Goal: Information Seeking & Learning: Learn about a topic

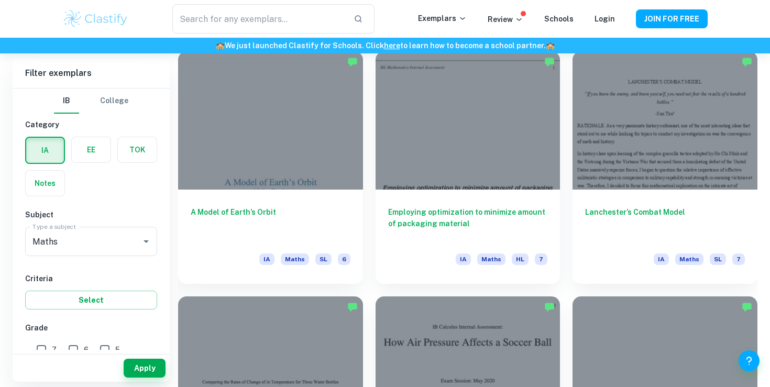
scroll to position [1288, 0]
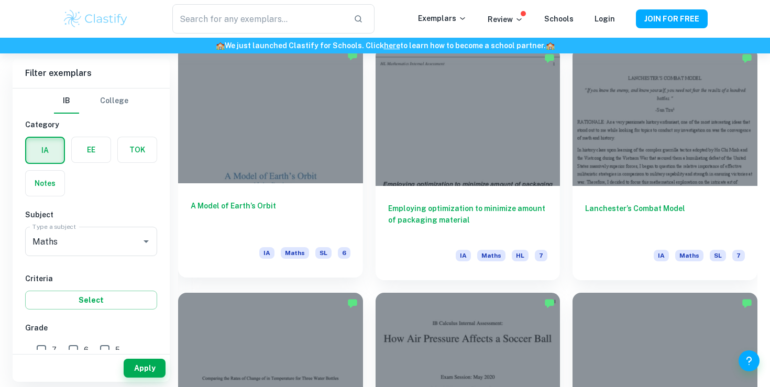
click at [298, 205] on h6 "A Model of Earth’s Orbit" at bounding box center [271, 217] width 160 height 35
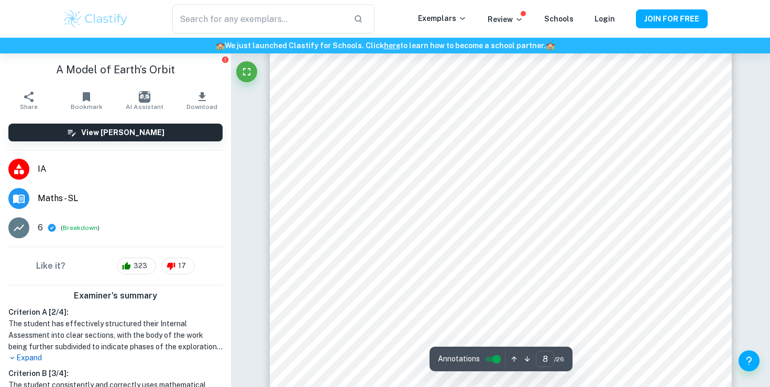
scroll to position [4407, 0]
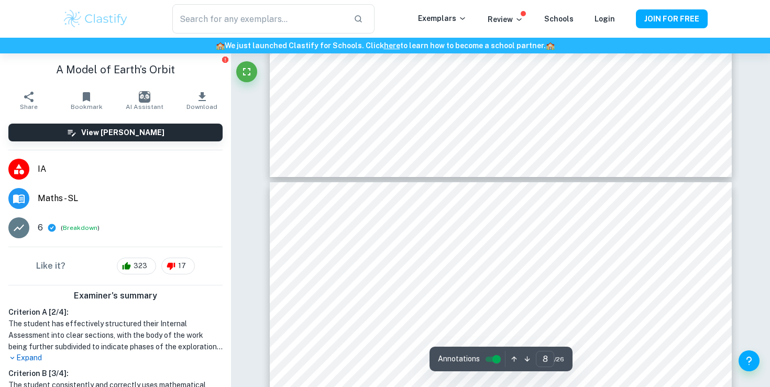
type input "7"
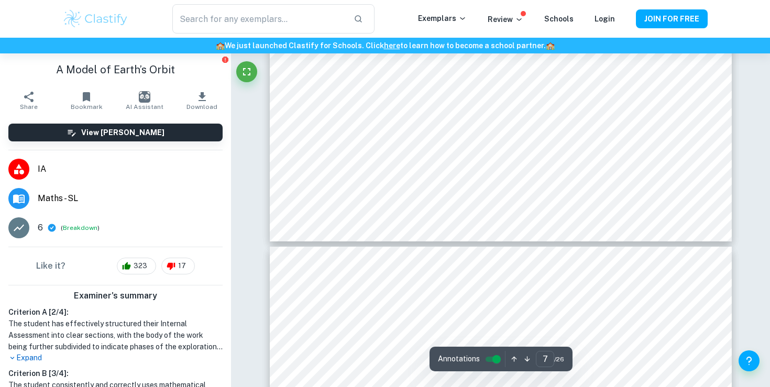
scroll to position [4183, 0]
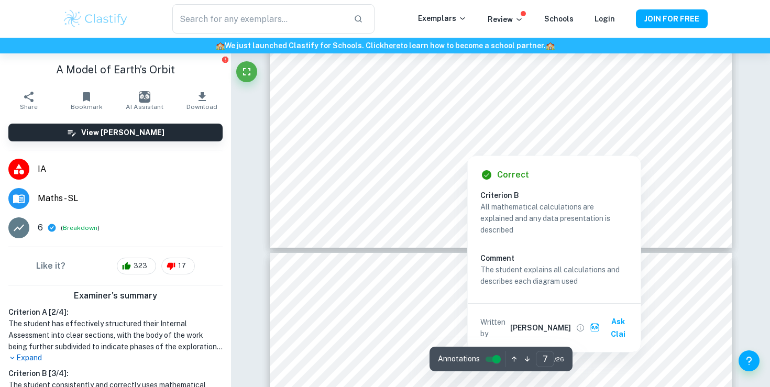
click at [423, 132] on div at bounding box center [508, 127] width 312 height 35
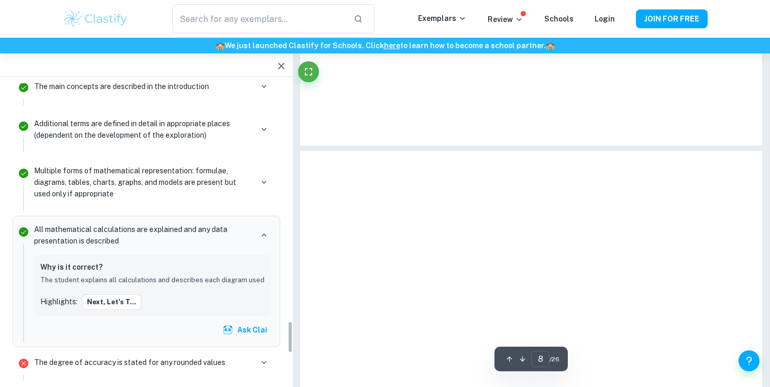
scroll to position [2192, 0]
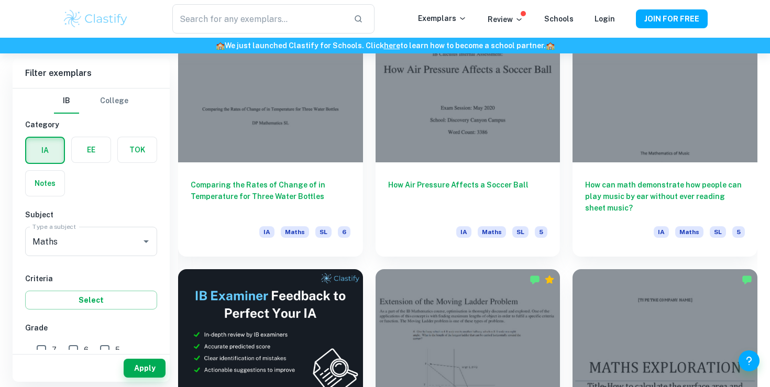
scroll to position [1559, 0]
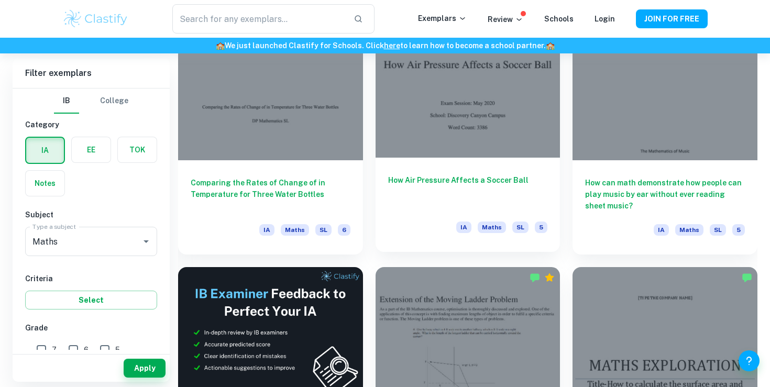
click at [447, 190] on h6 "How Air Pressure Affects a Soccer Ball" at bounding box center [468, 192] width 160 height 35
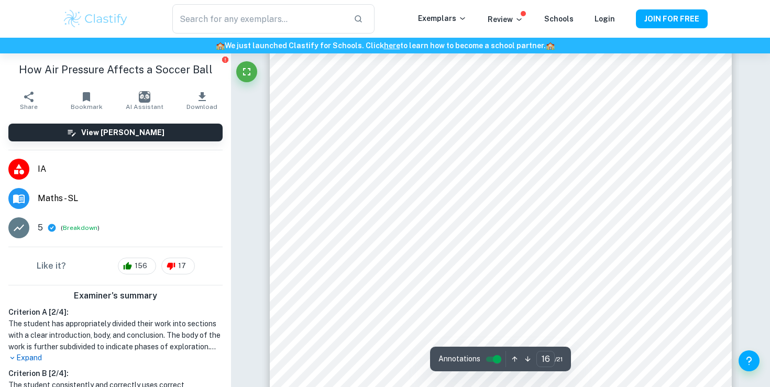
scroll to position [9386, 0]
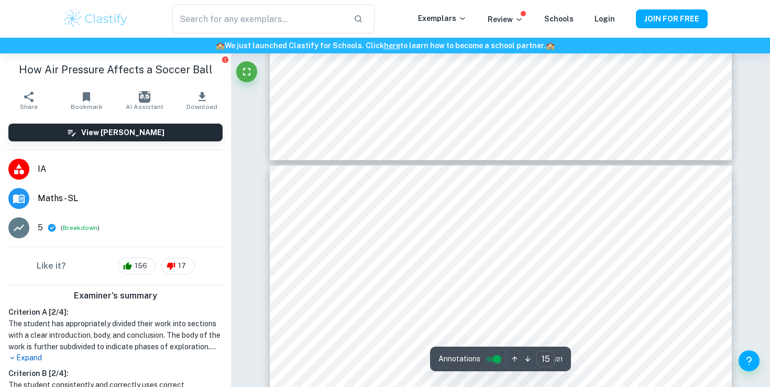
type input "16"
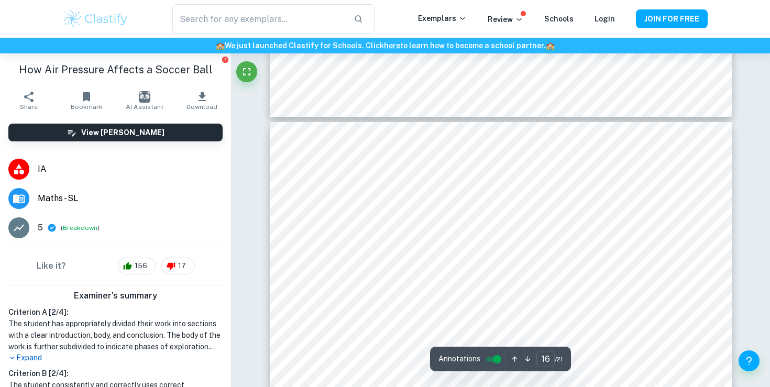
scroll to position [9301, 0]
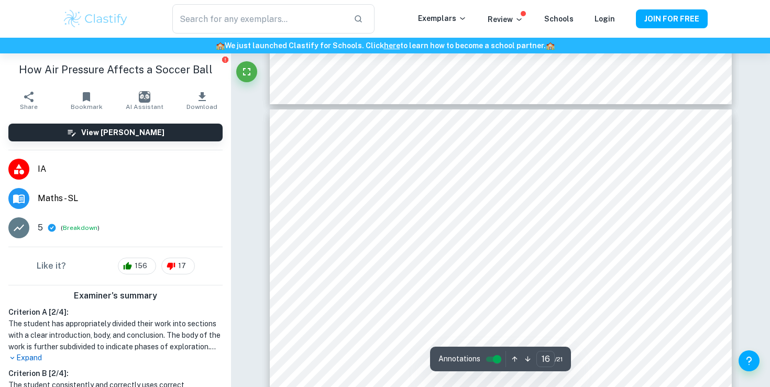
click at [438, 238] on div at bounding box center [461, 239] width 267 height 12
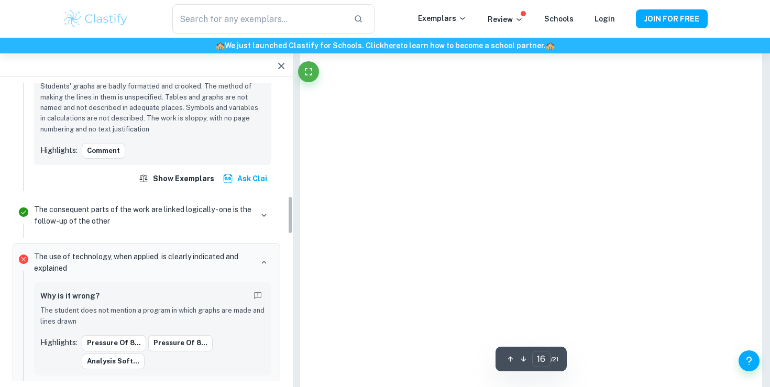
scroll to position [875, 0]
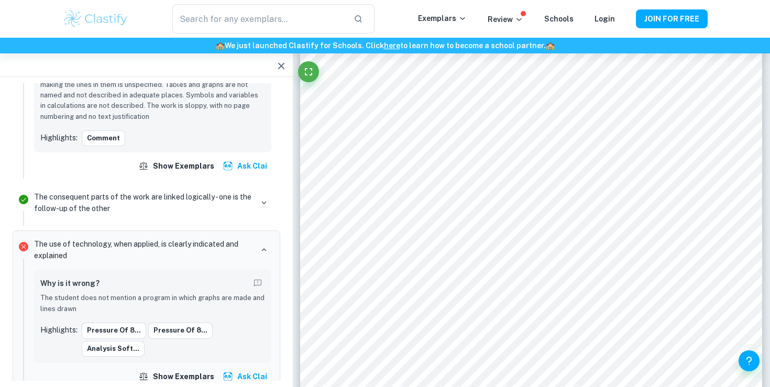
click at [211, 238] on p "The use of technology, when applied, is clearly indicated and explained" at bounding box center [143, 249] width 219 height 23
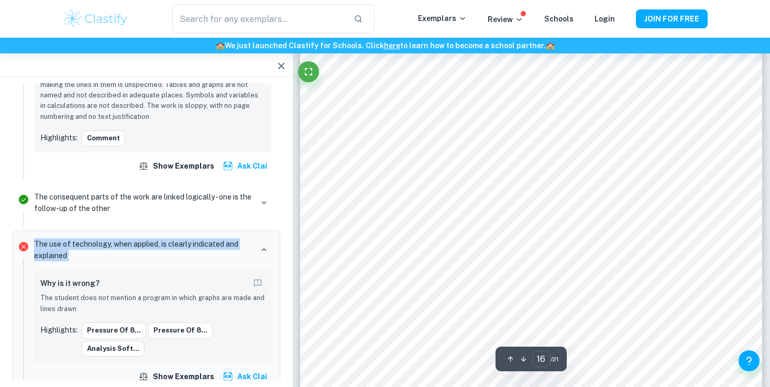
scroll to position [9257, 0]
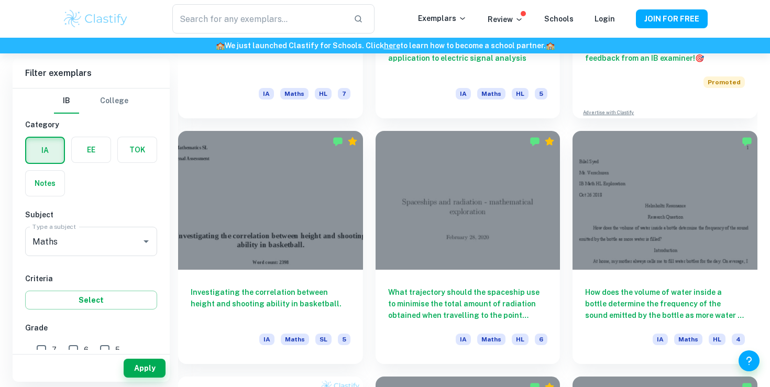
scroll to position [470, 0]
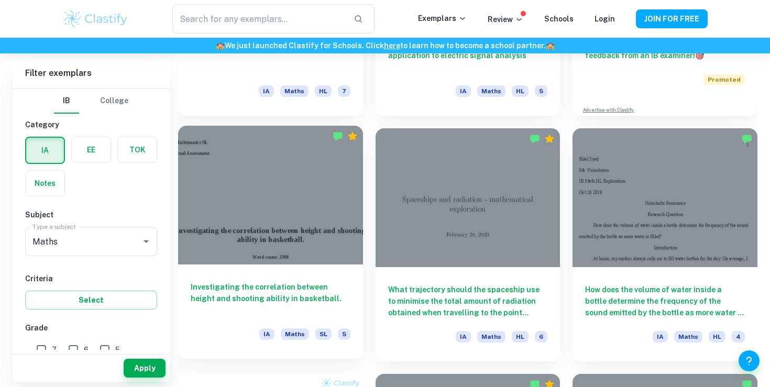
click at [338, 298] on h6 "Investigating the correlation between height and shooting ability in basketball." at bounding box center [271, 298] width 160 height 35
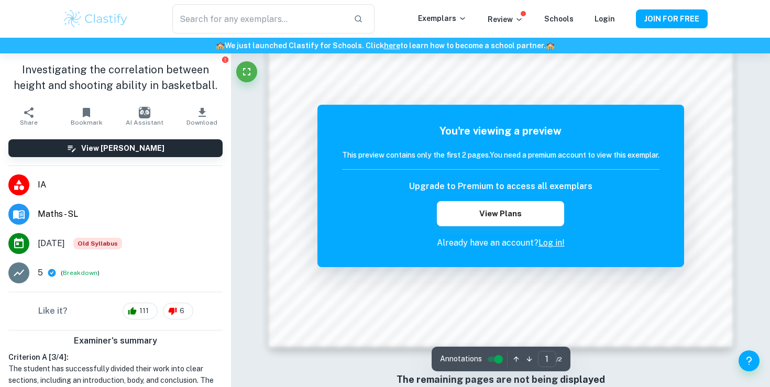
scroll to position [203, 0]
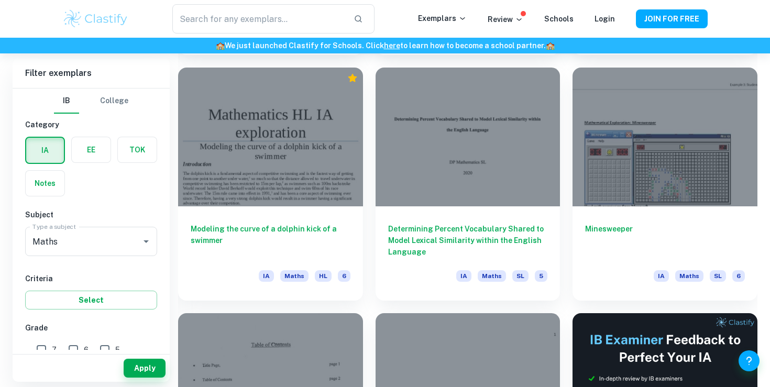
scroll to position [3970, 0]
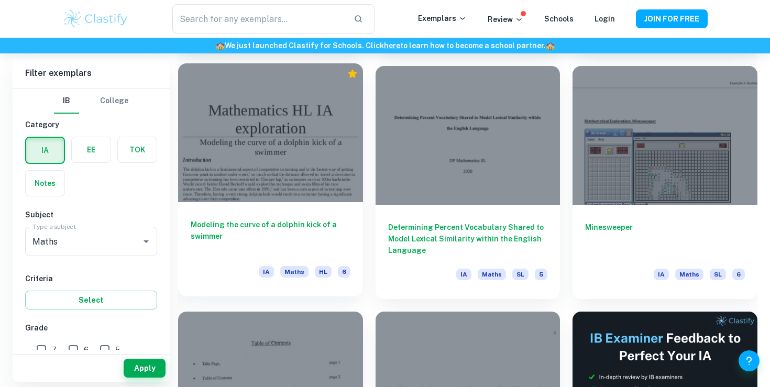
click at [290, 226] on h6 "Modeling the curve of a dolphin kick of a swimmer" at bounding box center [271, 236] width 160 height 35
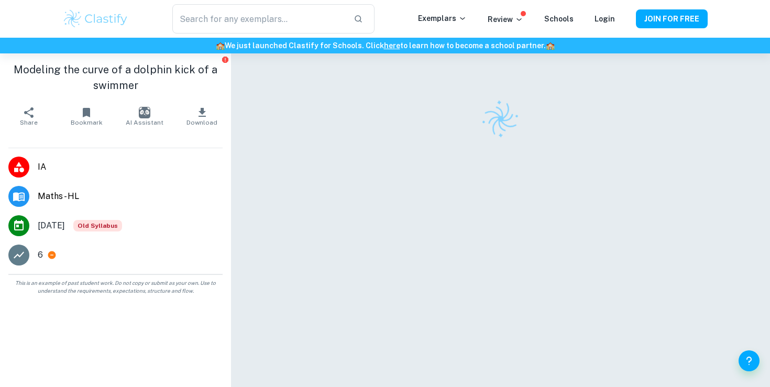
click at [431, 231] on div at bounding box center [501, 235] width 462 height 364
click at [485, 172] on div at bounding box center [501, 235] width 462 height 364
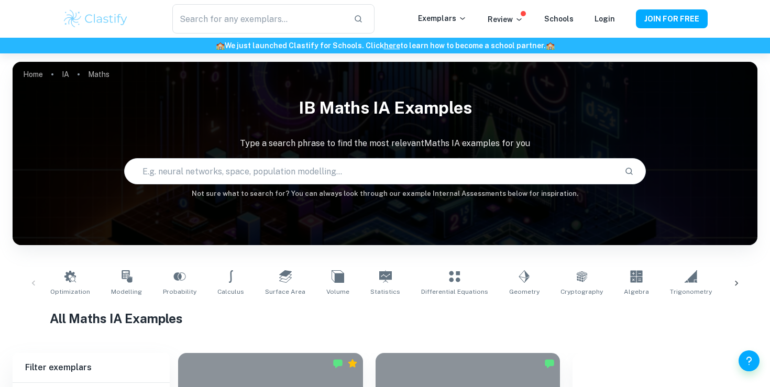
scroll to position [3925, 0]
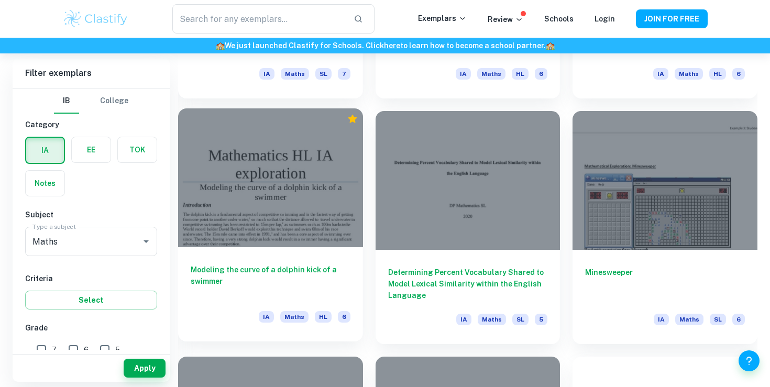
click at [333, 277] on h6 "Modeling the curve of a dolphin kick of a swimmer" at bounding box center [271, 281] width 160 height 35
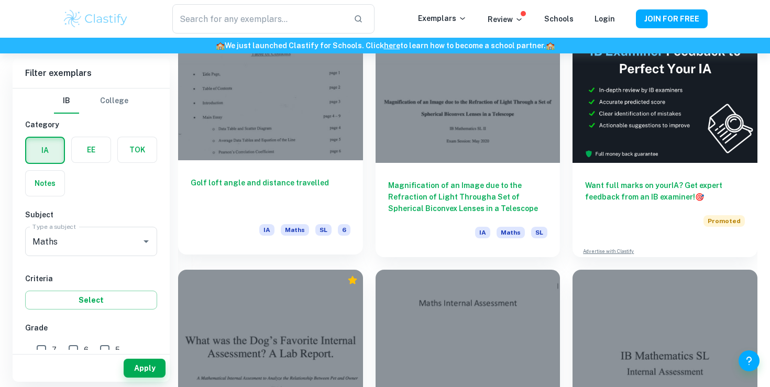
scroll to position [4252, 0]
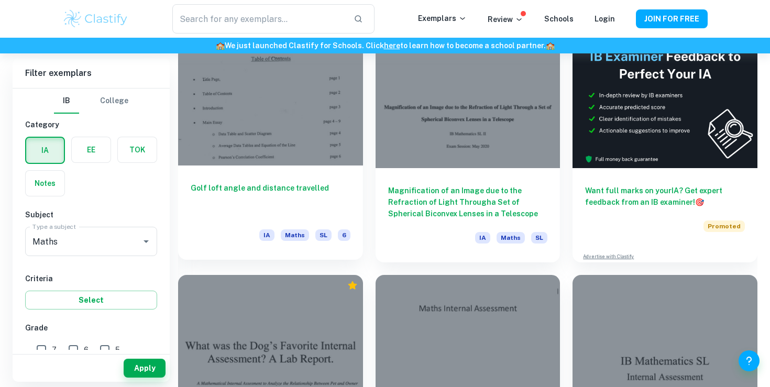
click at [301, 191] on h6 "Golf loft angle and distance travelled" at bounding box center [271, 199] width 160 height 35
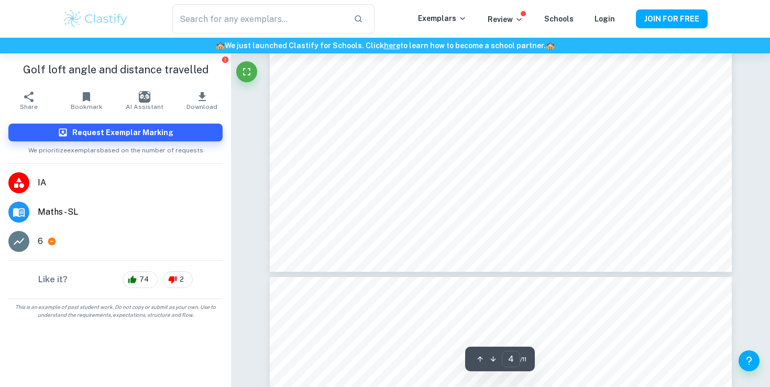
scroll to position [2370, 0]
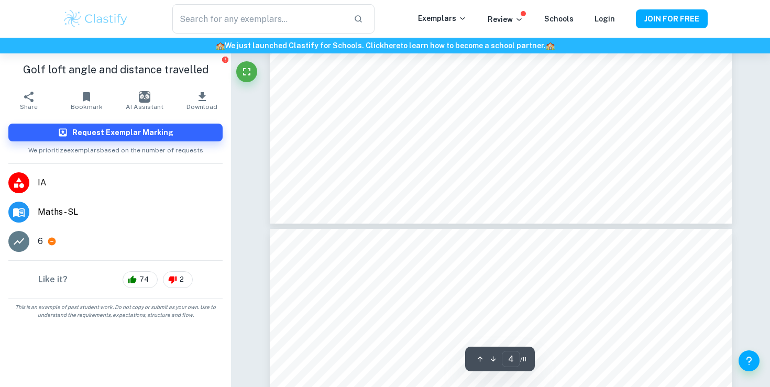
type input "5"
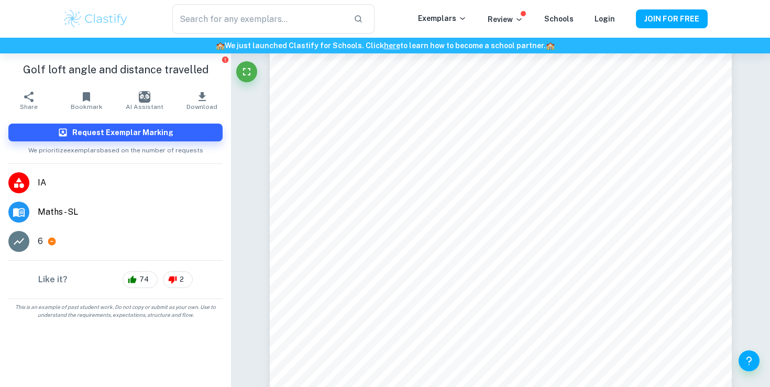
scroll to position [2815, 0]
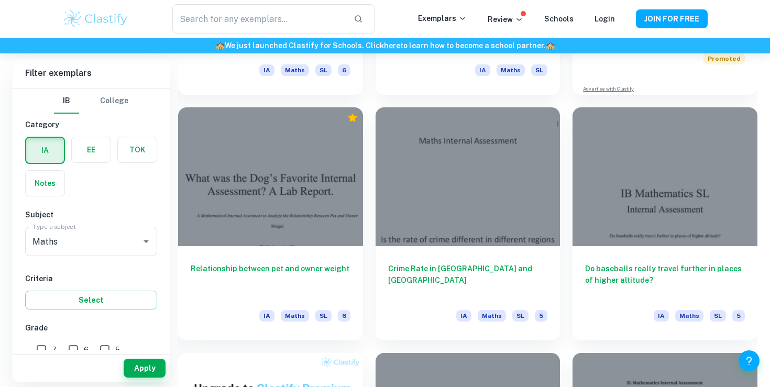
scroll to position [4422, 0]
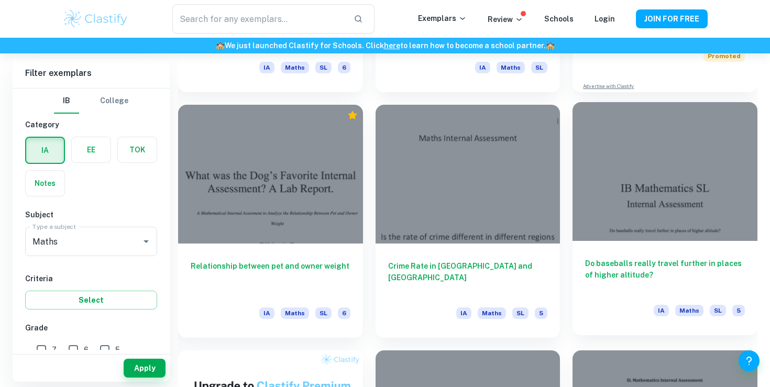
click at [619, 262] on h6 "Do baseballs really travel further in places of higher altitude?" at bounding box center [665, 275] width 160 height 35
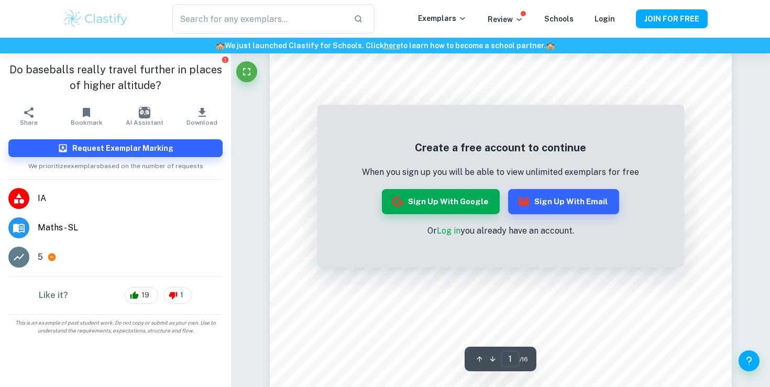
scroll to position [146, 0]
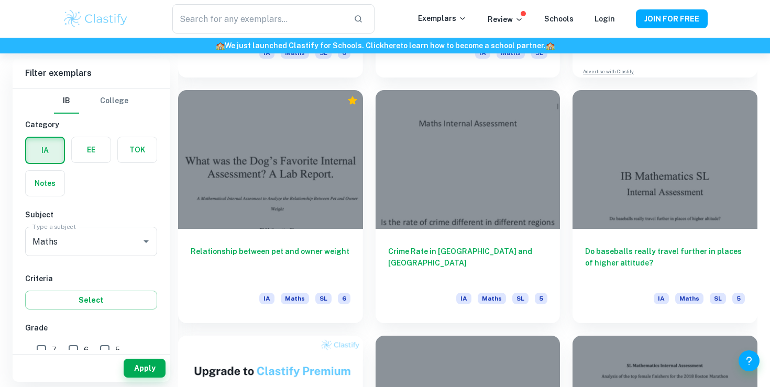
scroll to position [4440, 0]
